Goal: Share content: Share content

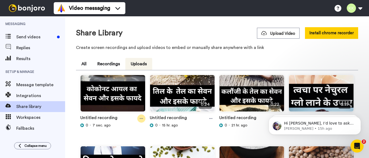
click at [142, 118] on icon at bounding box center [141, 119] width 3 height 4
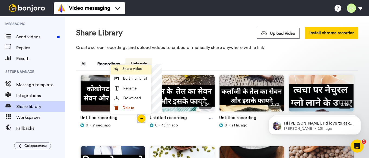
click at [135, 68] on span "Share video" at bounding box center [133, 68] width 20 height 5
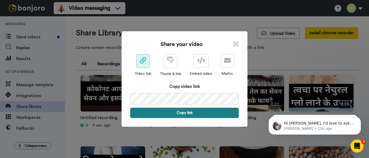
click at [184, 109] on button "Copy link" at bounding box center [184, 113] width 109 height 10
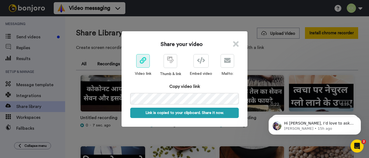
scroll to position [0, 26]
